Goal: Task Accomplishment & Management: Complete application form

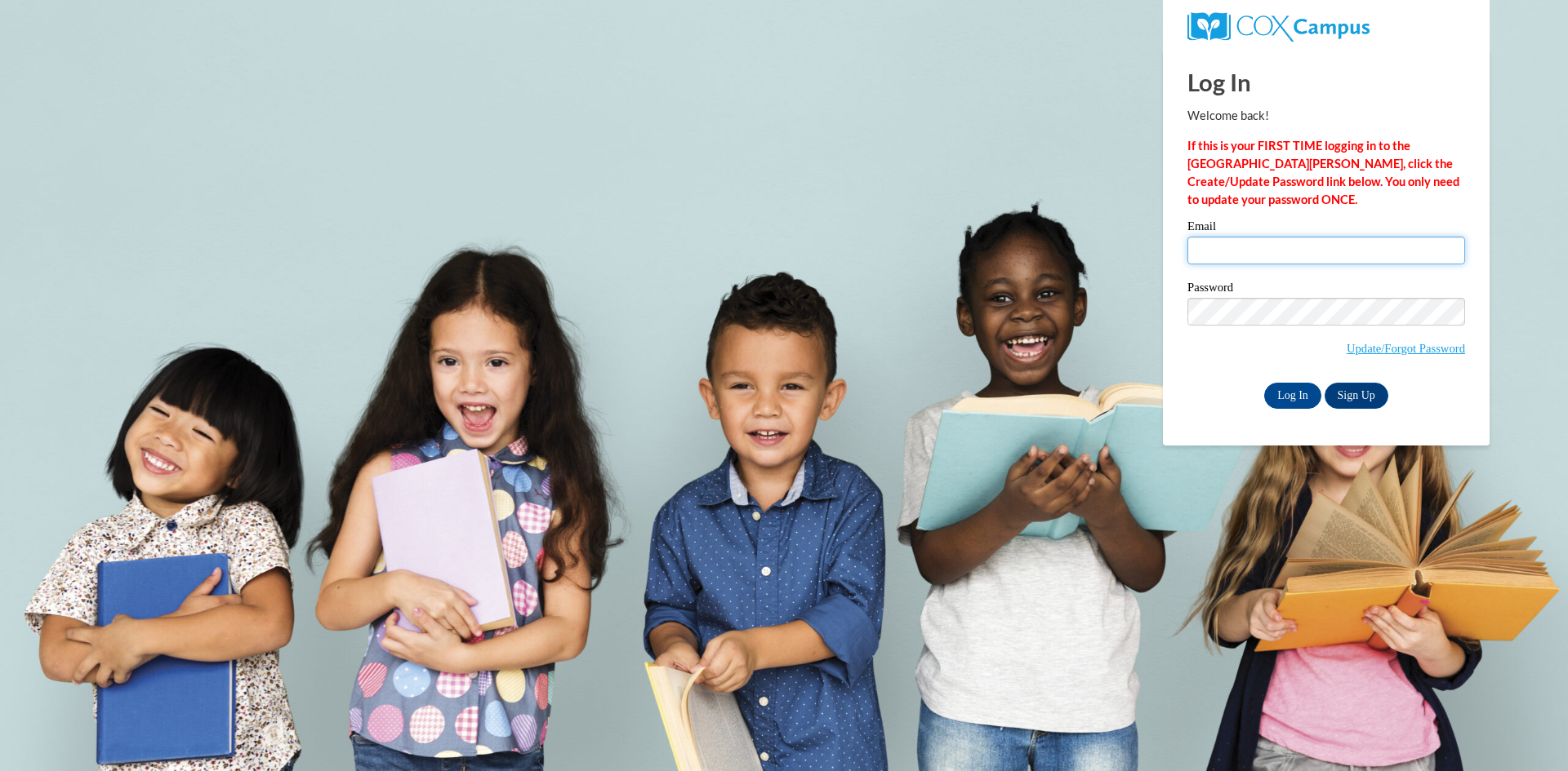
click at [1240, 241] on input "Email" at bounding box center [1326, 250] width 278 height 28
type input "[EMAIL_ADDRESS][DOMAIN_NAME]"
drag, startPoint x: 1240, startPoint y: 400, endPoint x: 1247, endPoint y: 395, distance: 8.6
click at [1240, 400] on div "Log In Sign Up" at bounding box center [1326, 395] width 278 height 26
click at [1279, 396] on input "Log In" at bounding box center [1293, 395] width 58 height 26
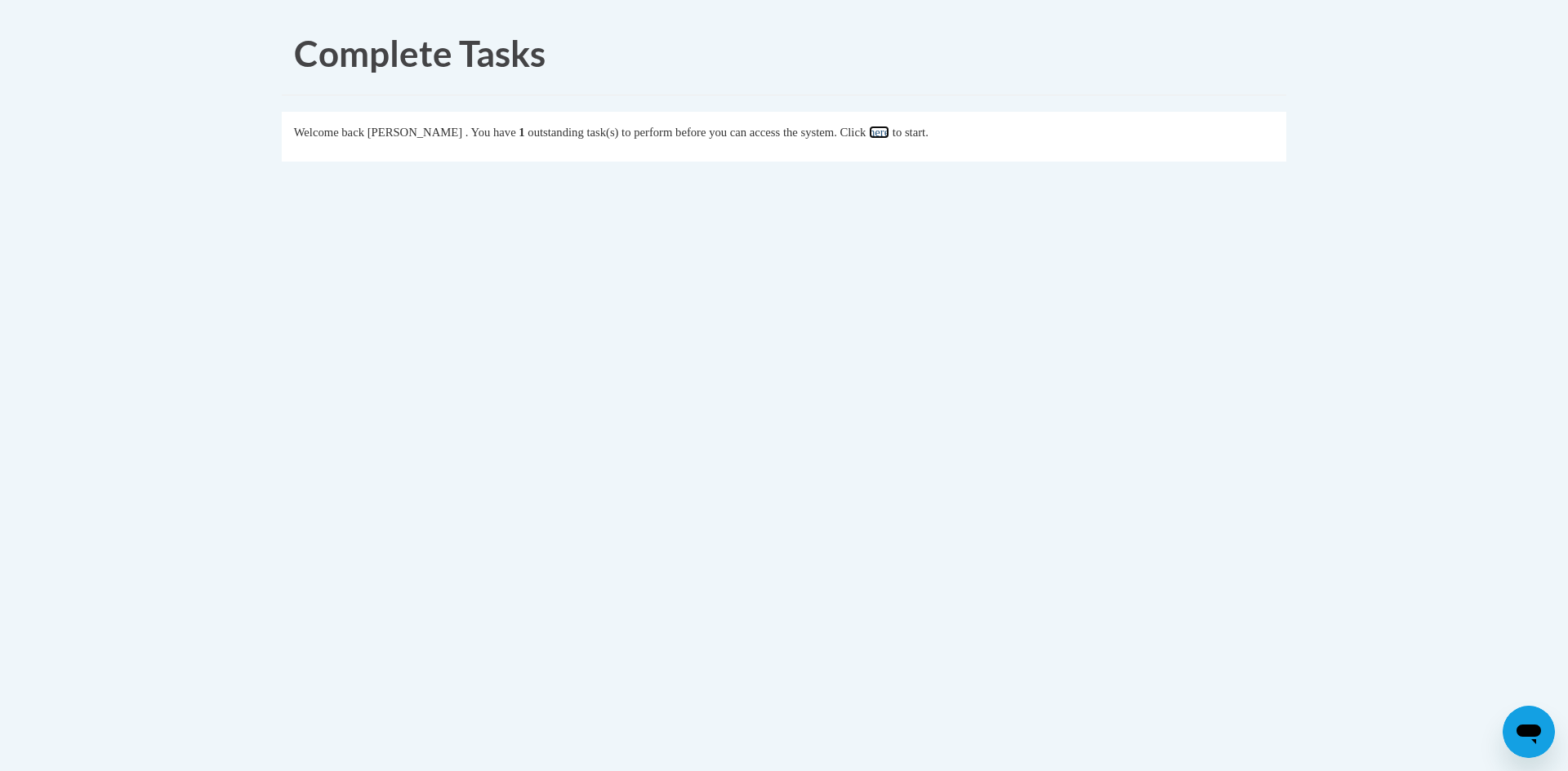
click at [889, 130] on link "here" at bounding box center [879, 132] width 21 height 13
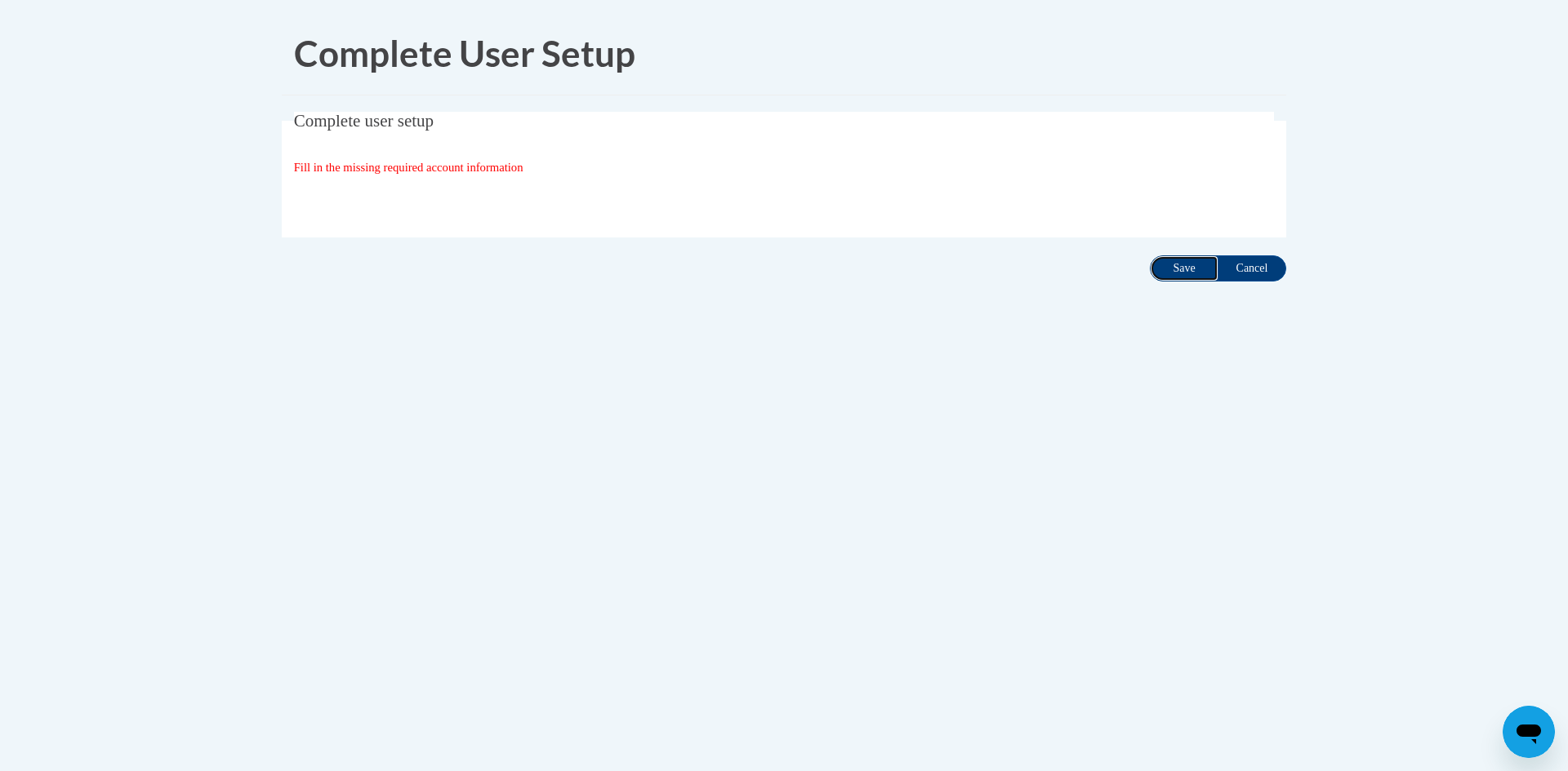
click at [1191, 276] on input "Save" at bounding box center [1184, 268] width 68 height 26
